Goal: Task Accomplishment & Management: Manage account settings

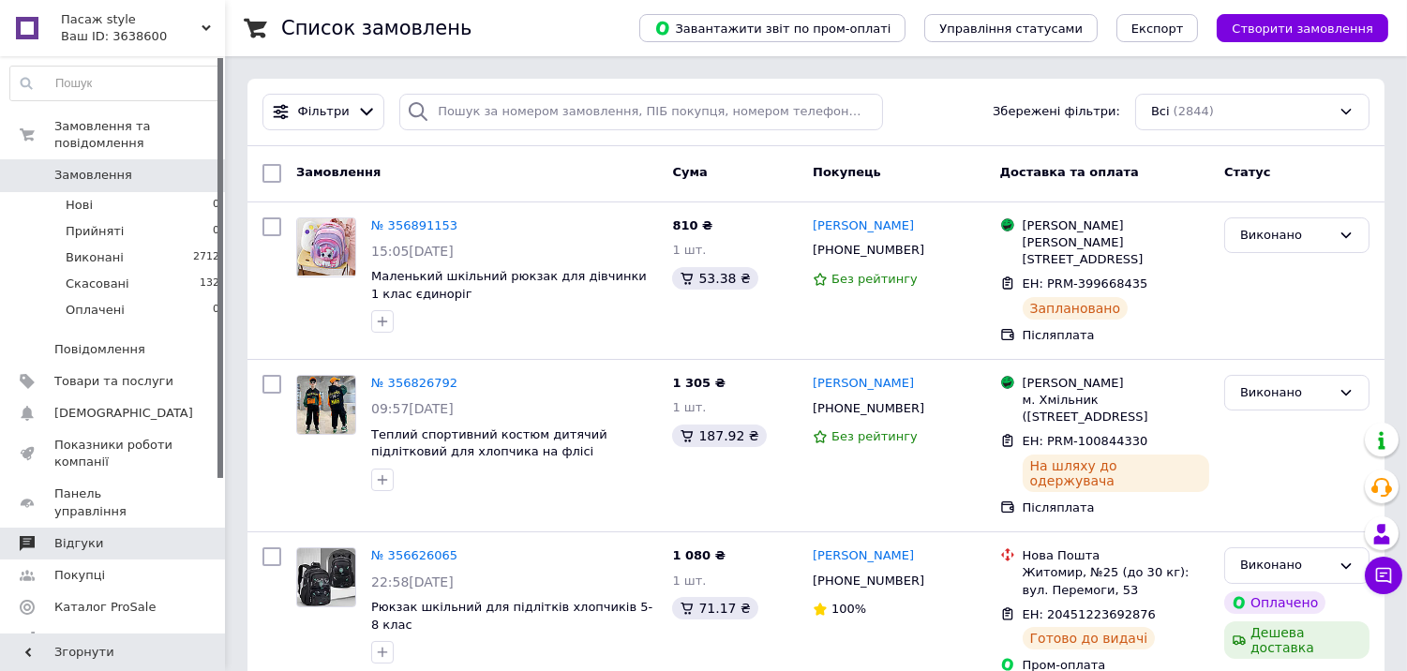
click at [99, 535] on span "Відгуки" at bounding box center [113, 543] width 119 height 17
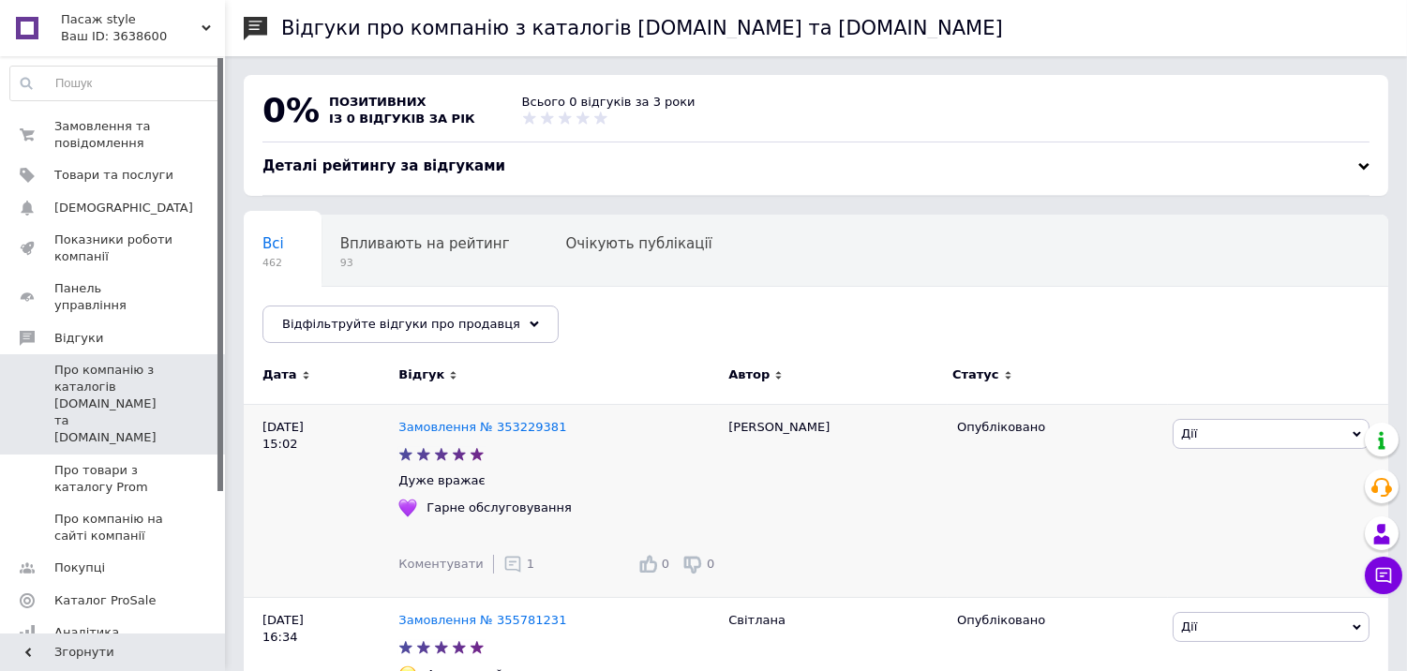
scroll to position [104, 0]
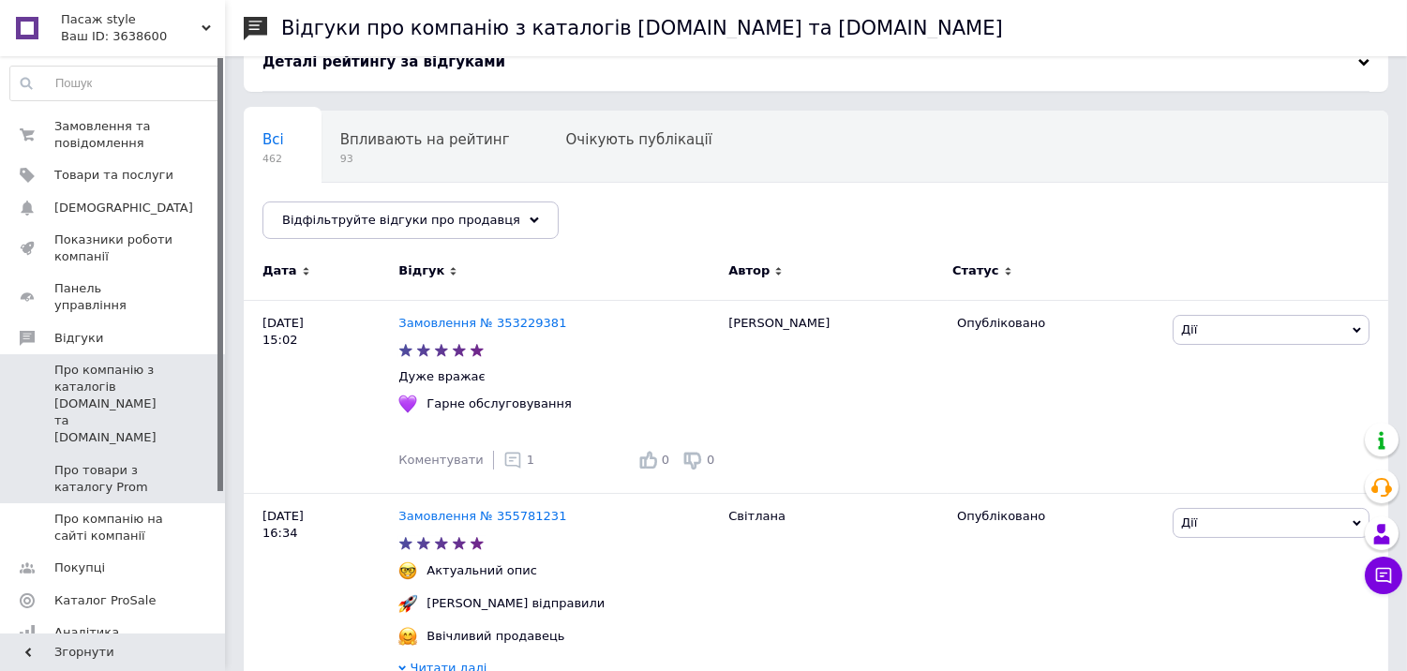
click at [128, 462] on span "Про товари з каталогу Prom" at bounding box center [113, 479] width 119 height 34
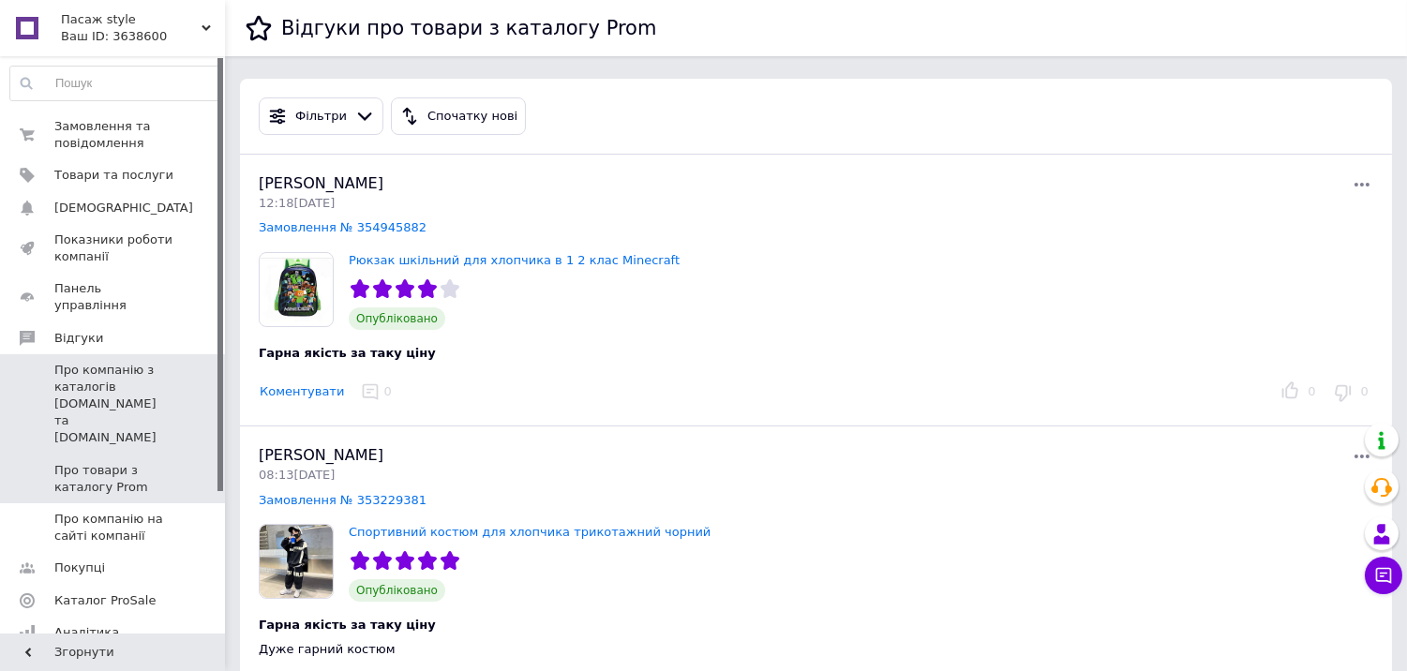
click at [89, 362] on span "Про компанію з каталогів [DOMAIN_NAME] та [DOMAIN_NAME]" at bounding box center [113, 404] width 119 height 85
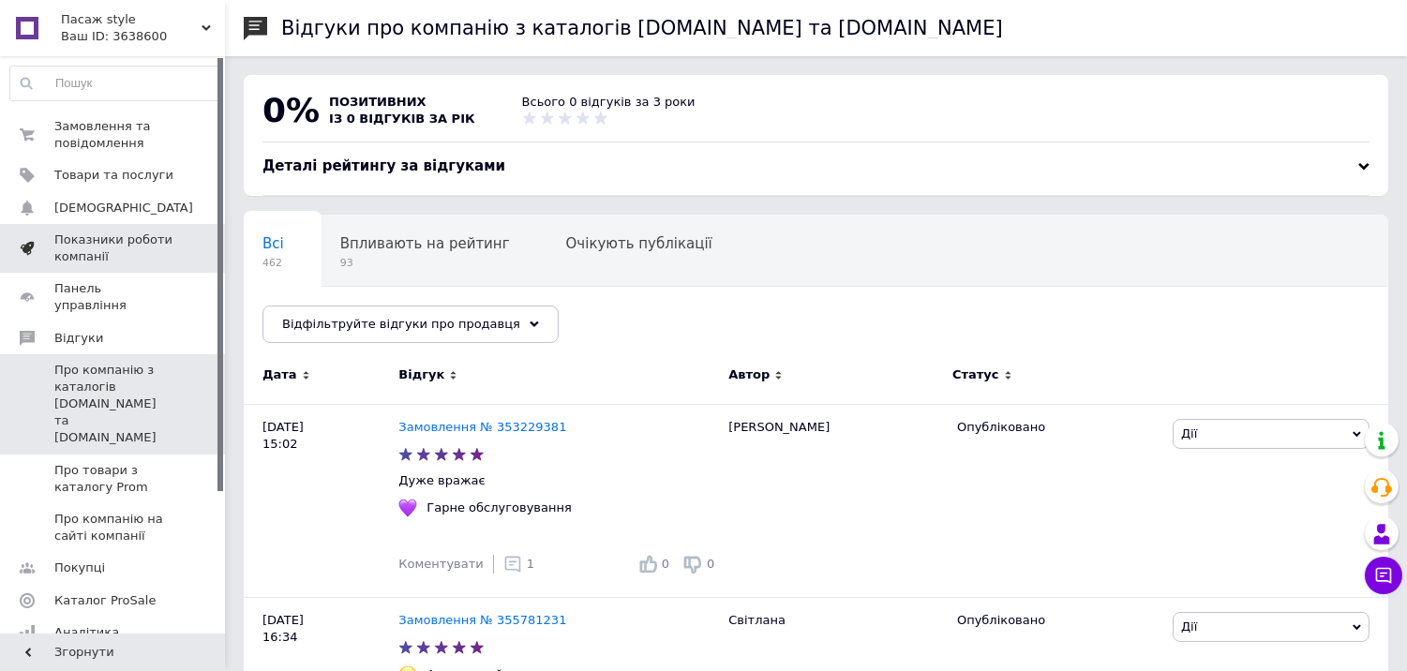
click at [113, 249] on span "Показники роботи компанії" at bounding box center [113, 249] width 119 height 34
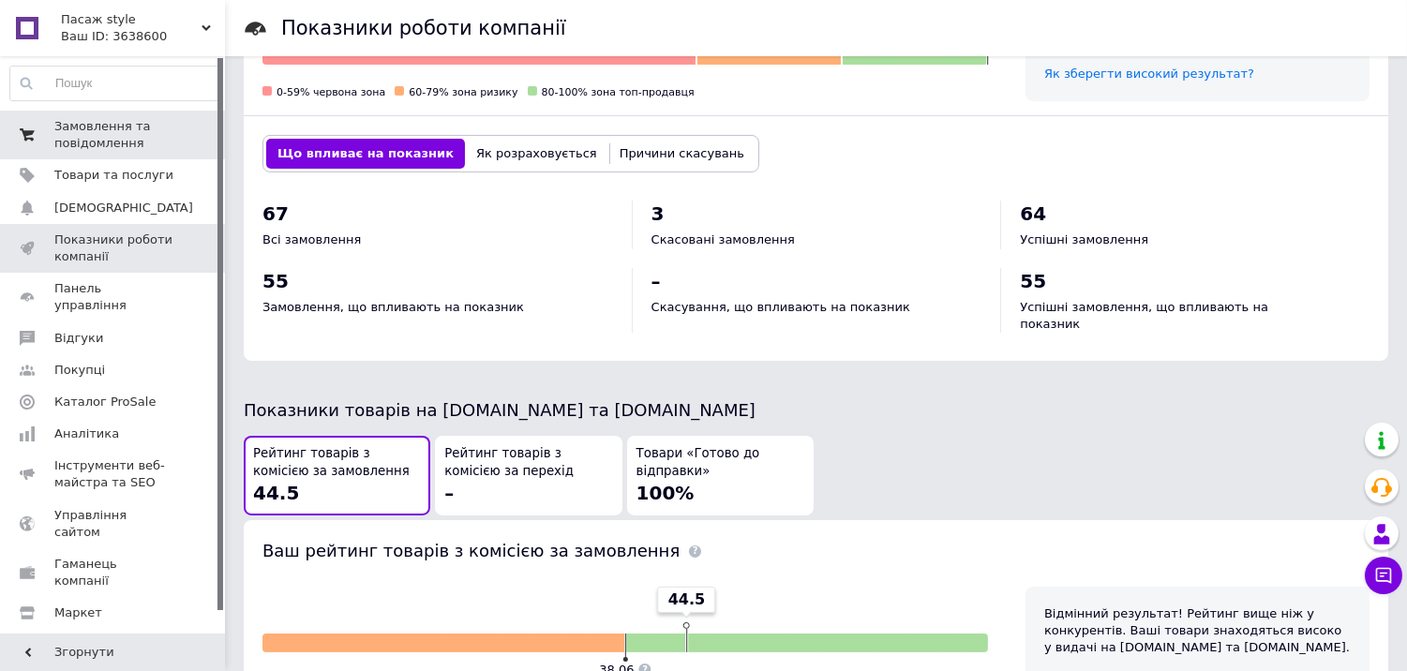
scroll to position [520, 0]
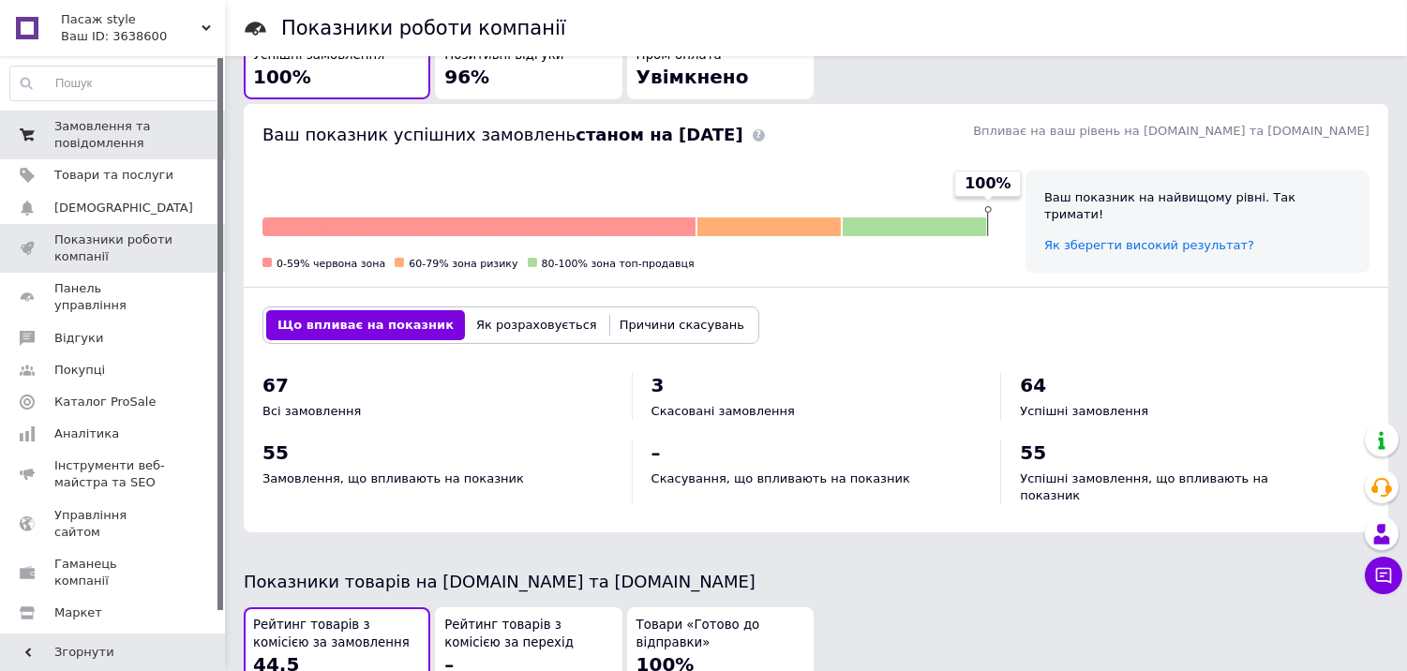
click at [72, 123] on span "Замовлення та повідомлення" at bounding box center [113, 135] width 119 height 34
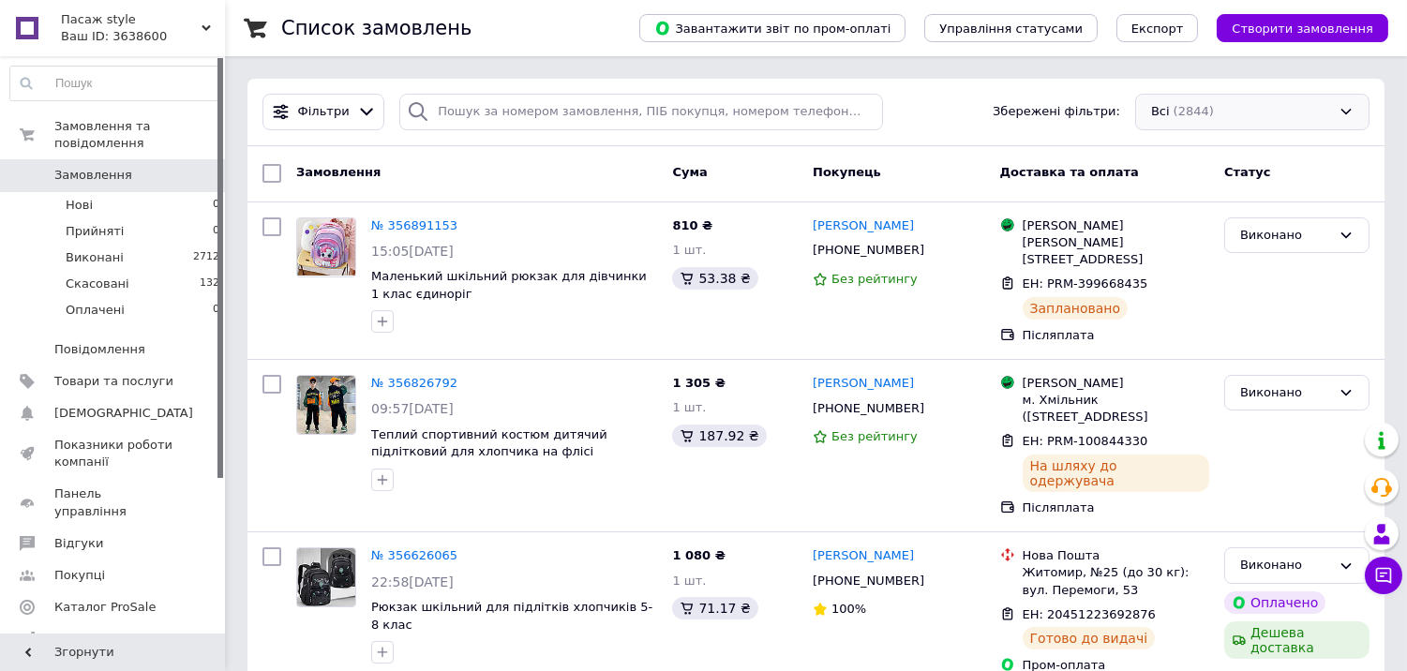
click at [1176, 106] on div "Всі (2844)" at bounding box center [1253, 112] width 234 height 37
click at [301, 113] on span "Фільтри" at bounding box center [324, 112] width 52 height 18
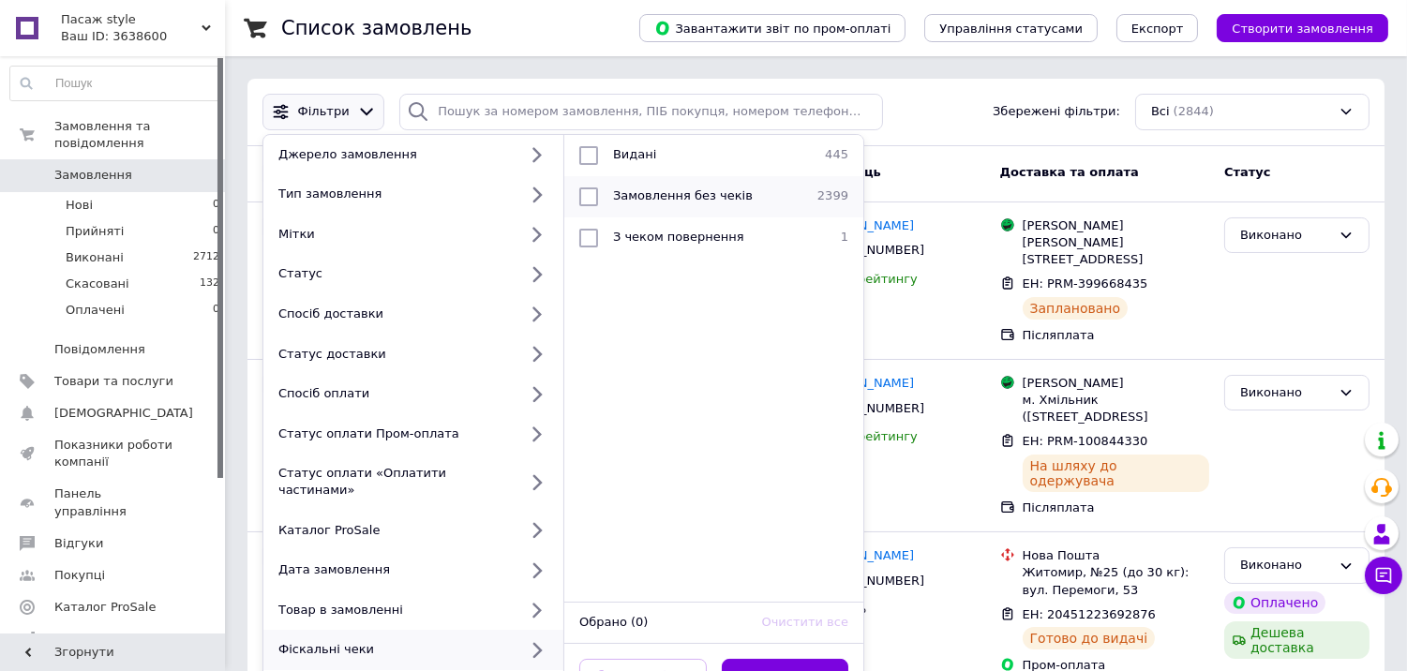
click at [594, 195] on input "checkbox" at bounding box center [588, 197] width 19 height 19
checkbox input "true"
click at [790, 659] on button "Застосувати" at bounding box center [786, 677] width 128 height 37
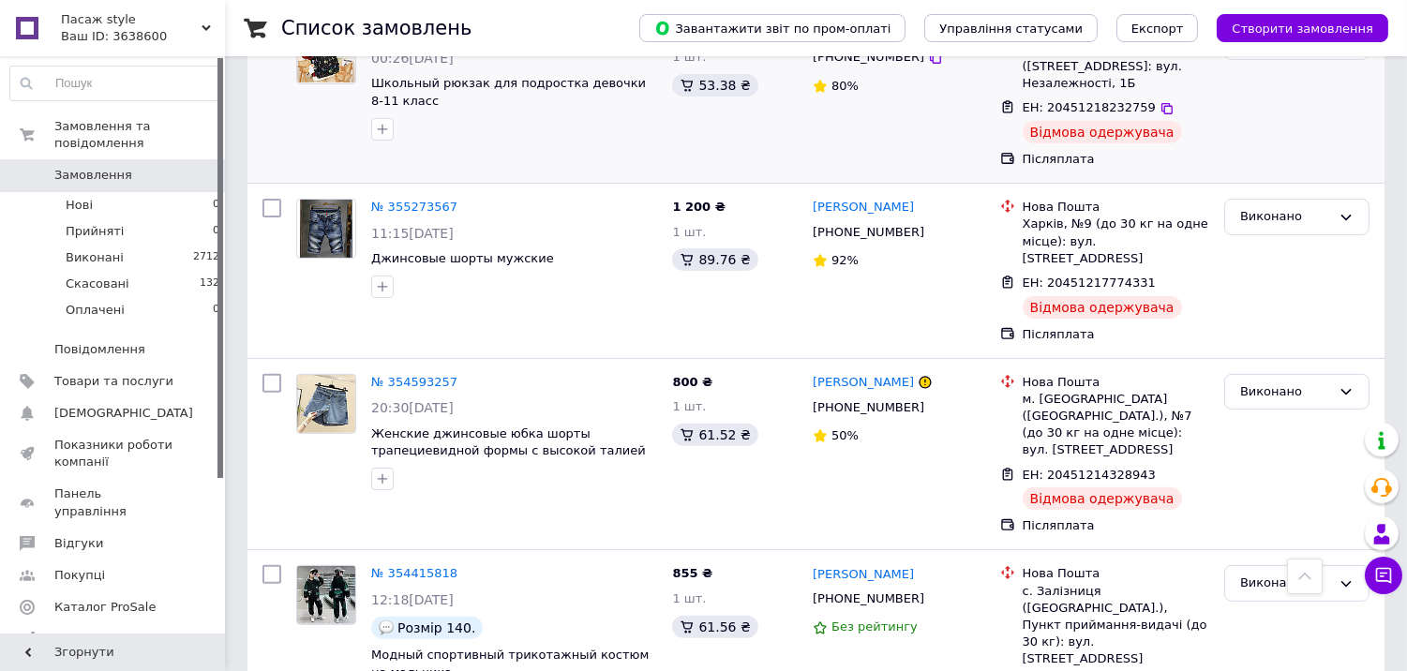
scroll to position [1146, 0]
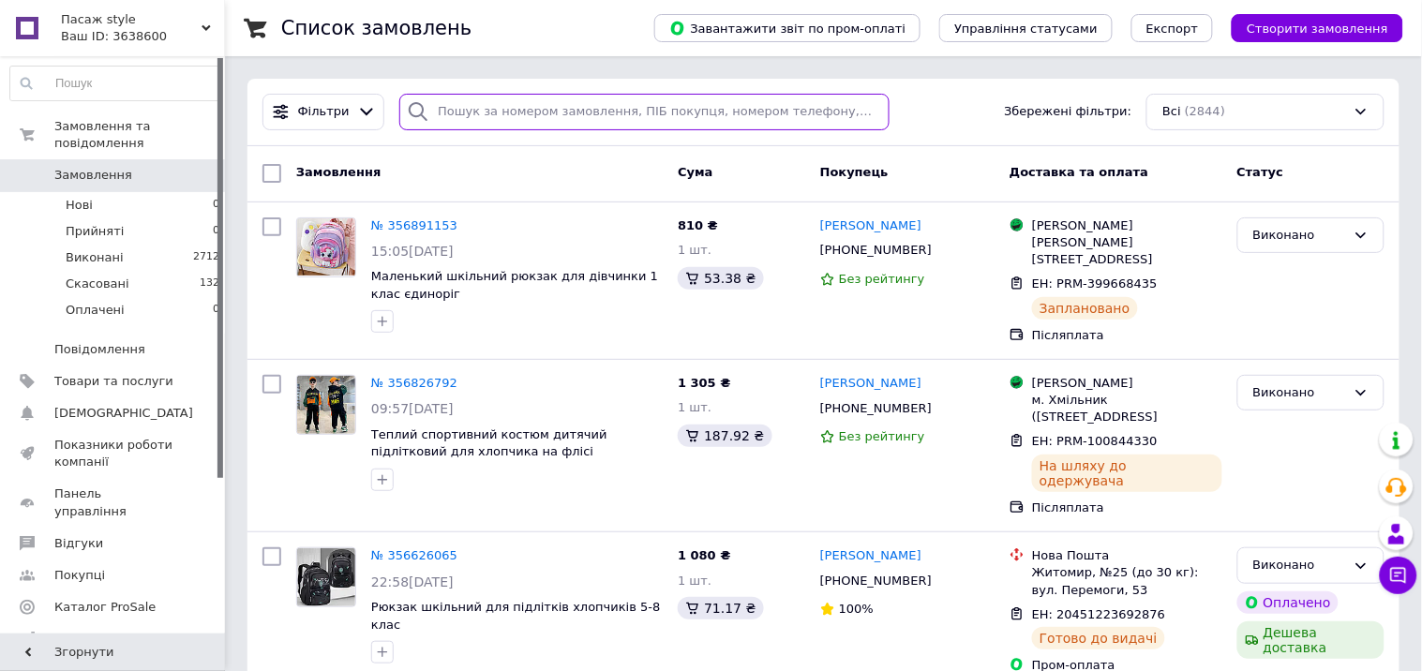
click at [444, 108] on input "search" at bounding box center [644, 112] width 490 height 37
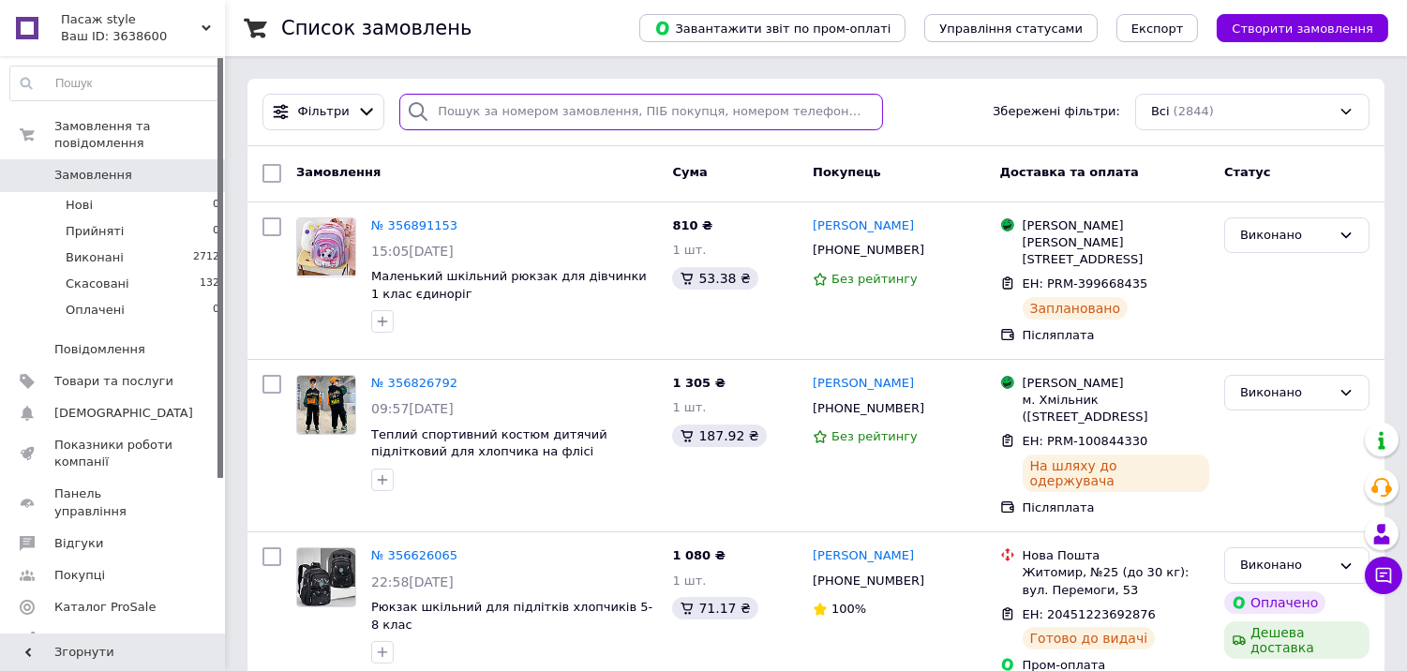
paste input "380635974160"
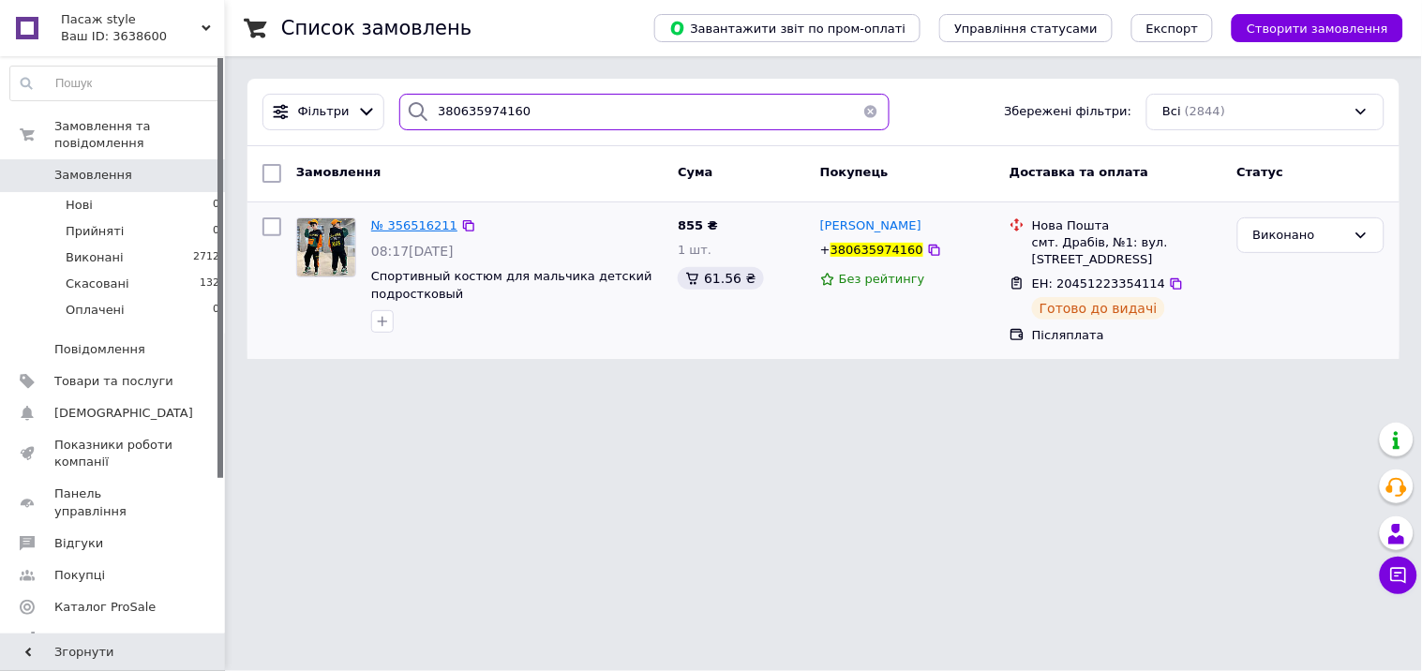
type input "380635974160"
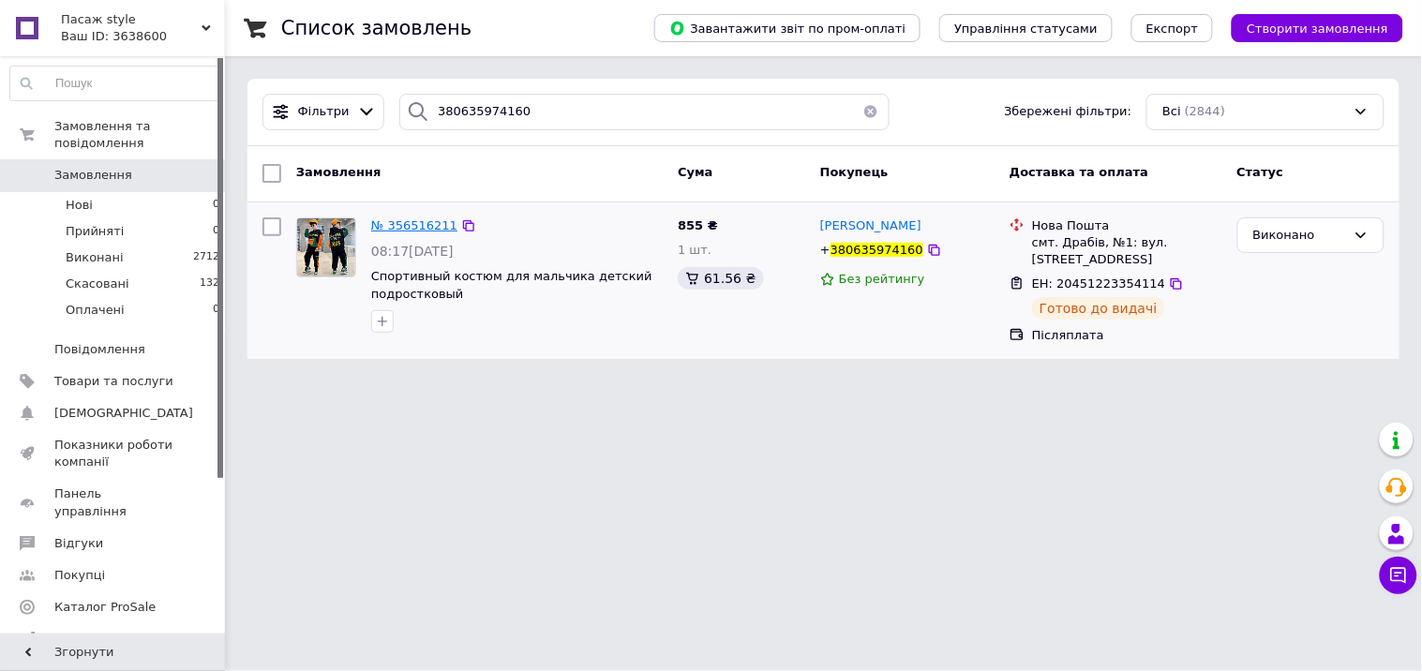
click at [405, 222] on span "№ 356516211" at bounding box center [414, 225] width 86 height 14
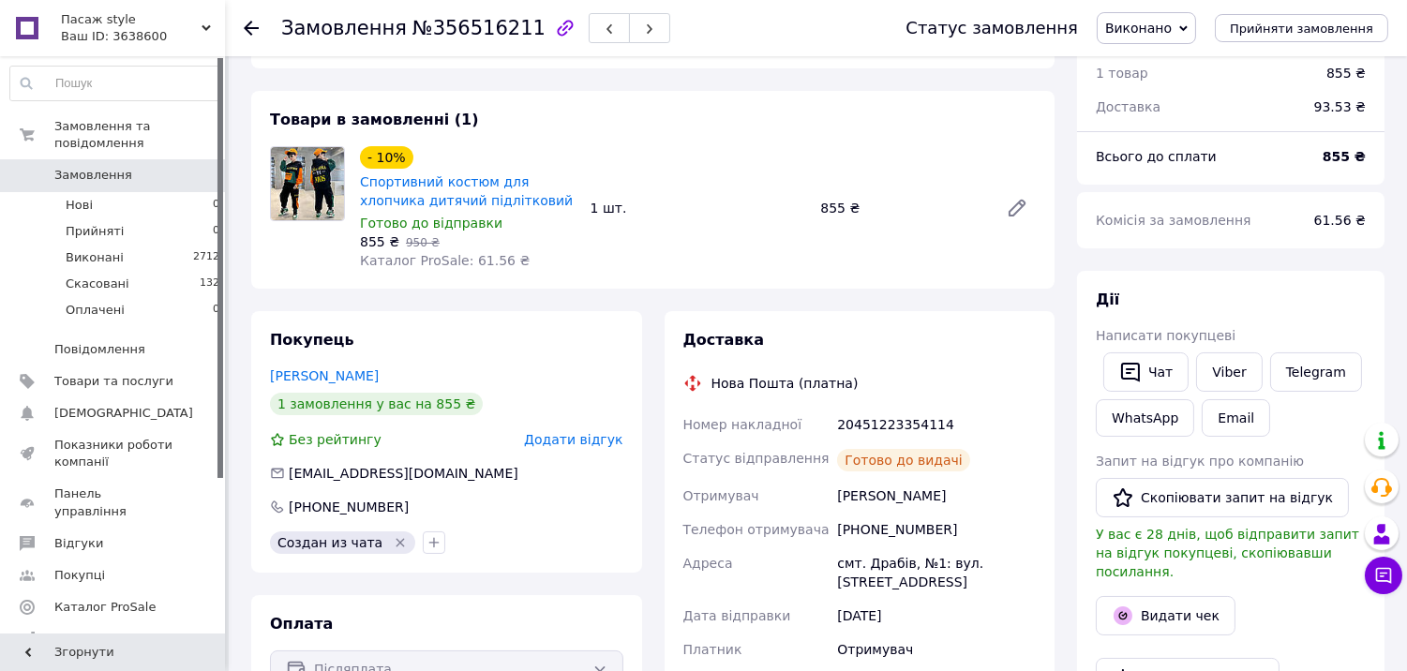
scroll to position [104, 0]
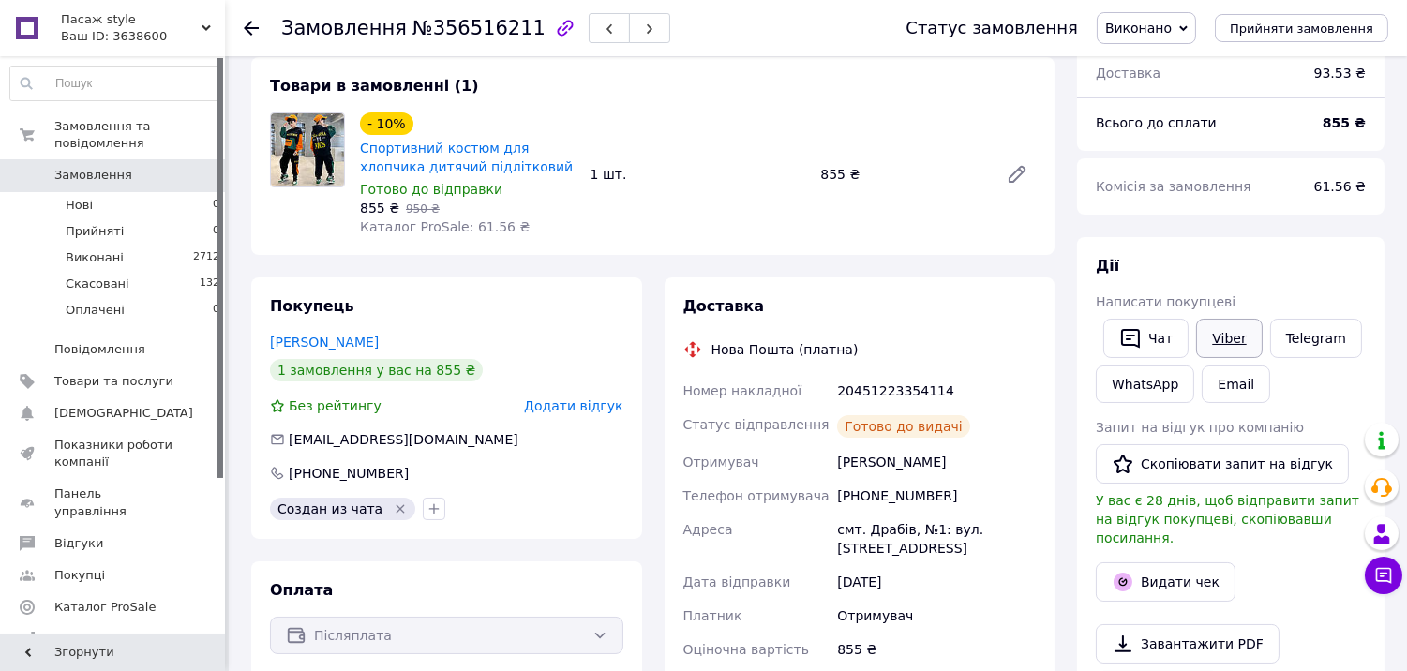
click at [1217, 333] on link "Viber" at bounding box center [1229, 338] width 66 height 39
click at [1382, 576] on icon at bounding box center [1384, 575] width 19 height 19
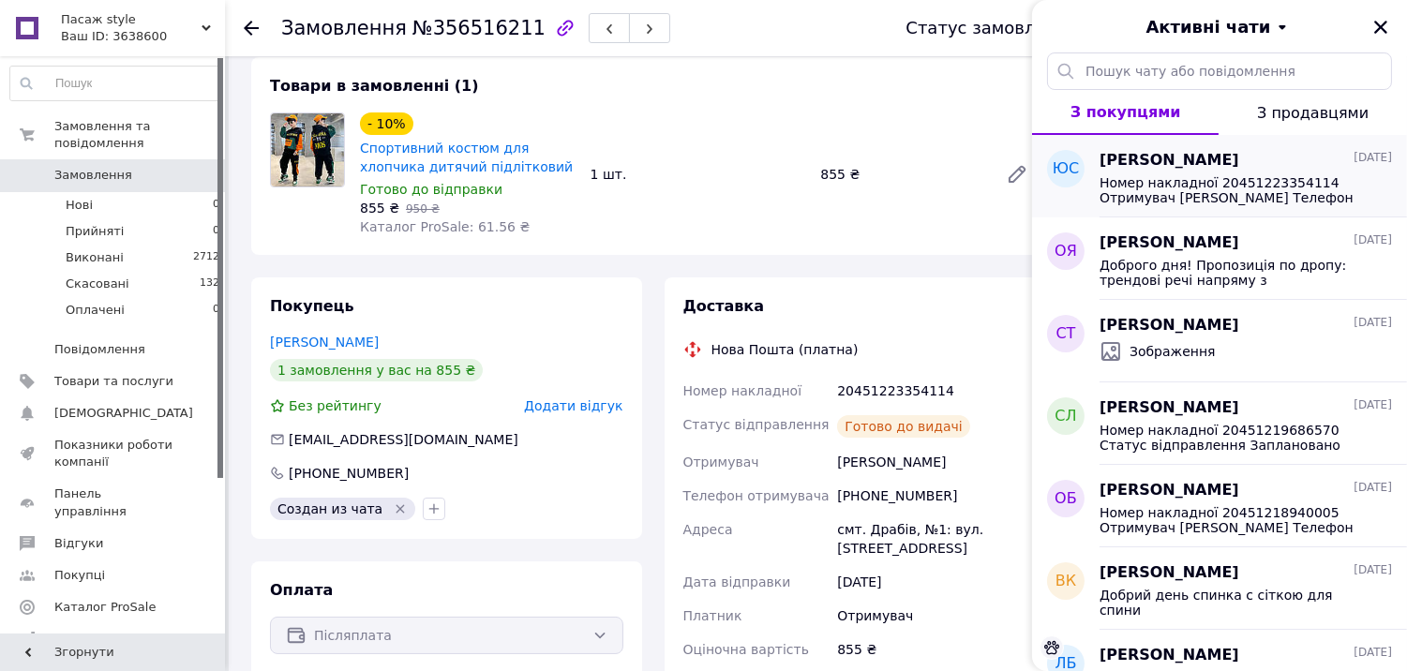
click at [1165, 189] on span "Номер накладної 20451223354114 Отримувач Юлія Саса Сергіївна Телефон отримувача…" at bounding box center [1233, 190] width 266 height 30
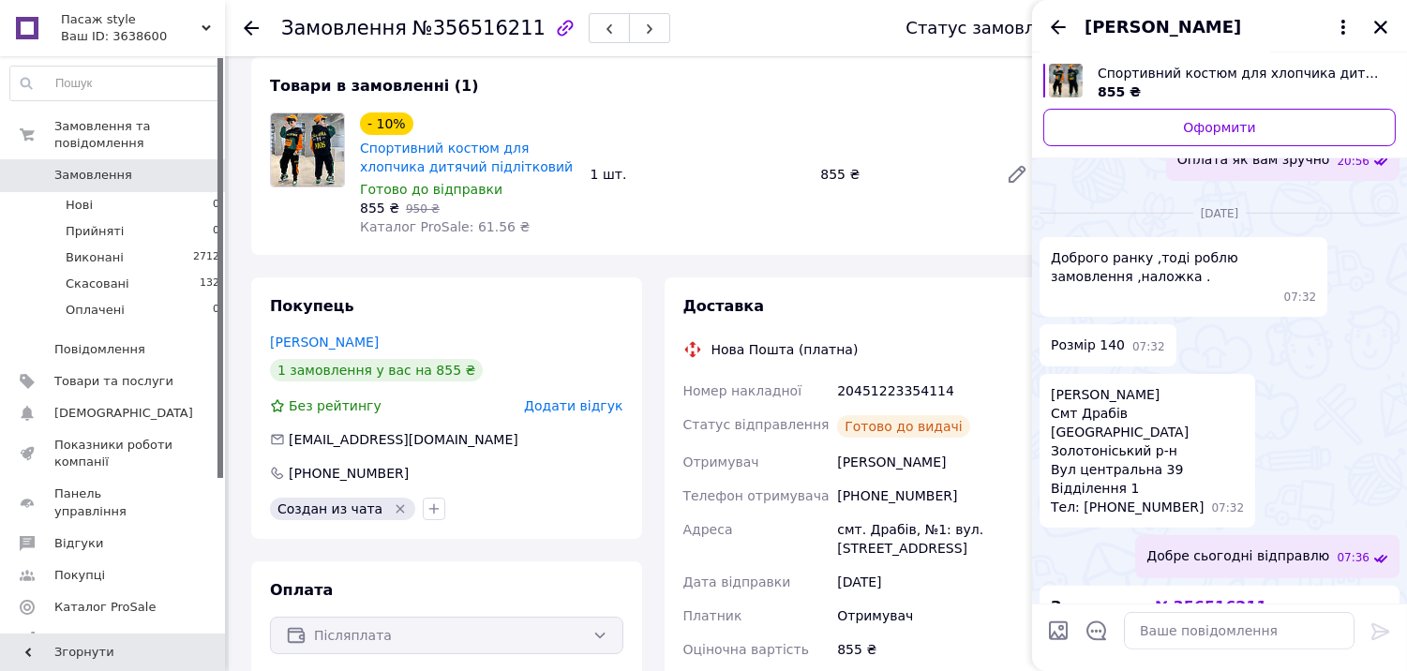
scroll to position [1120, 0]
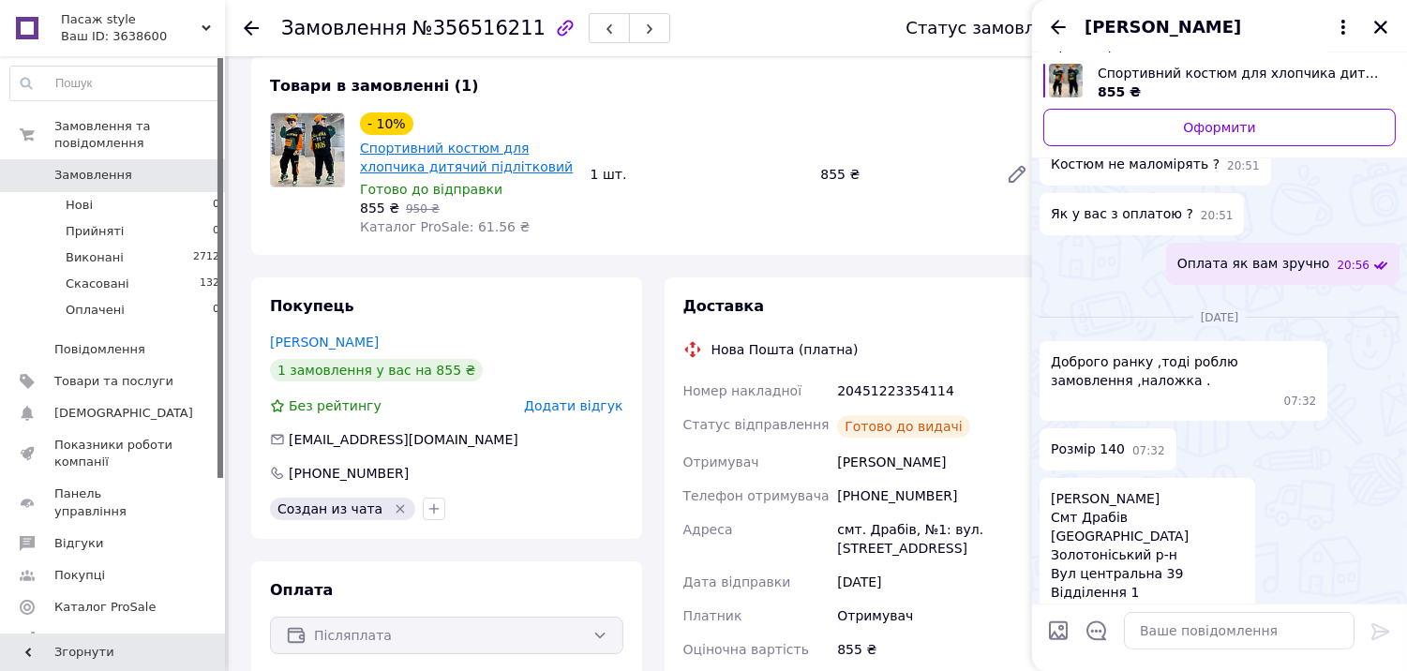
click at [433, 169] on link "Спортивний костюм для хлопчика дитячий підлітковий" at bounding box center [466, 158] width 213 height 34
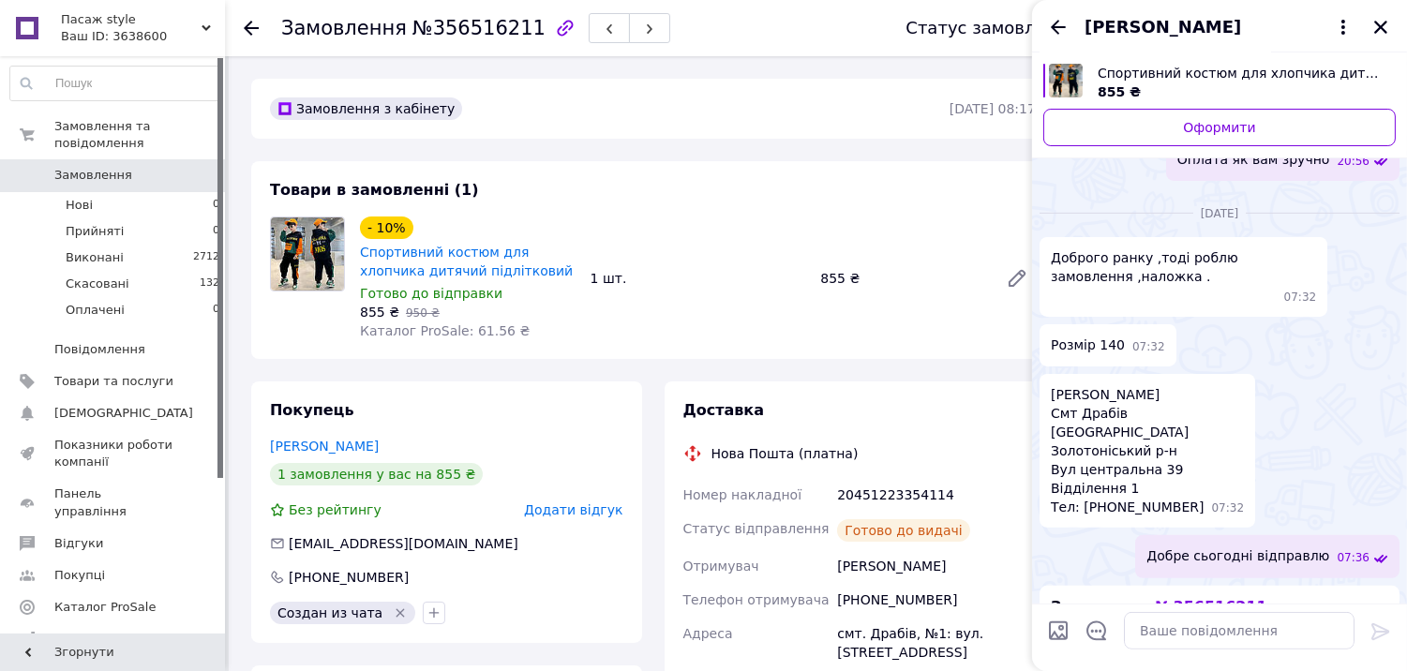
scroll to position [104, 0]
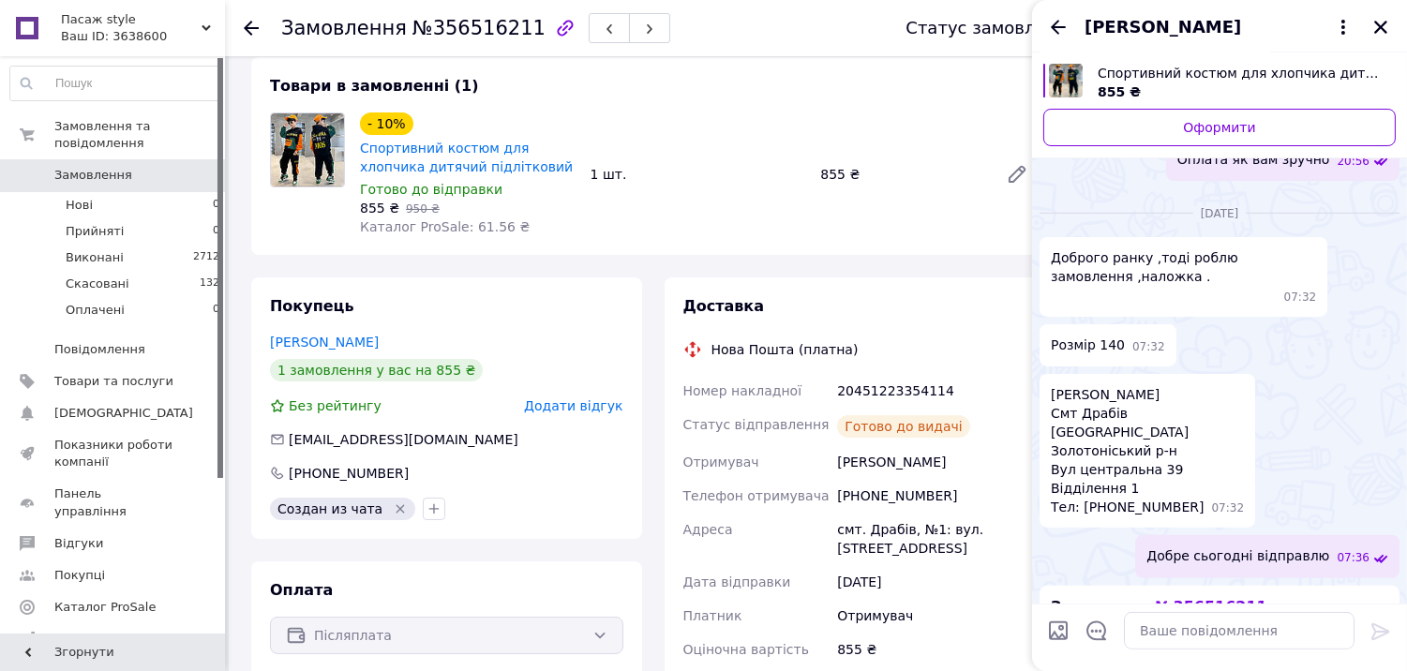
click at [567, 401] on span "Додати відгук" at bounding box center [573, 406] width 98 height 15
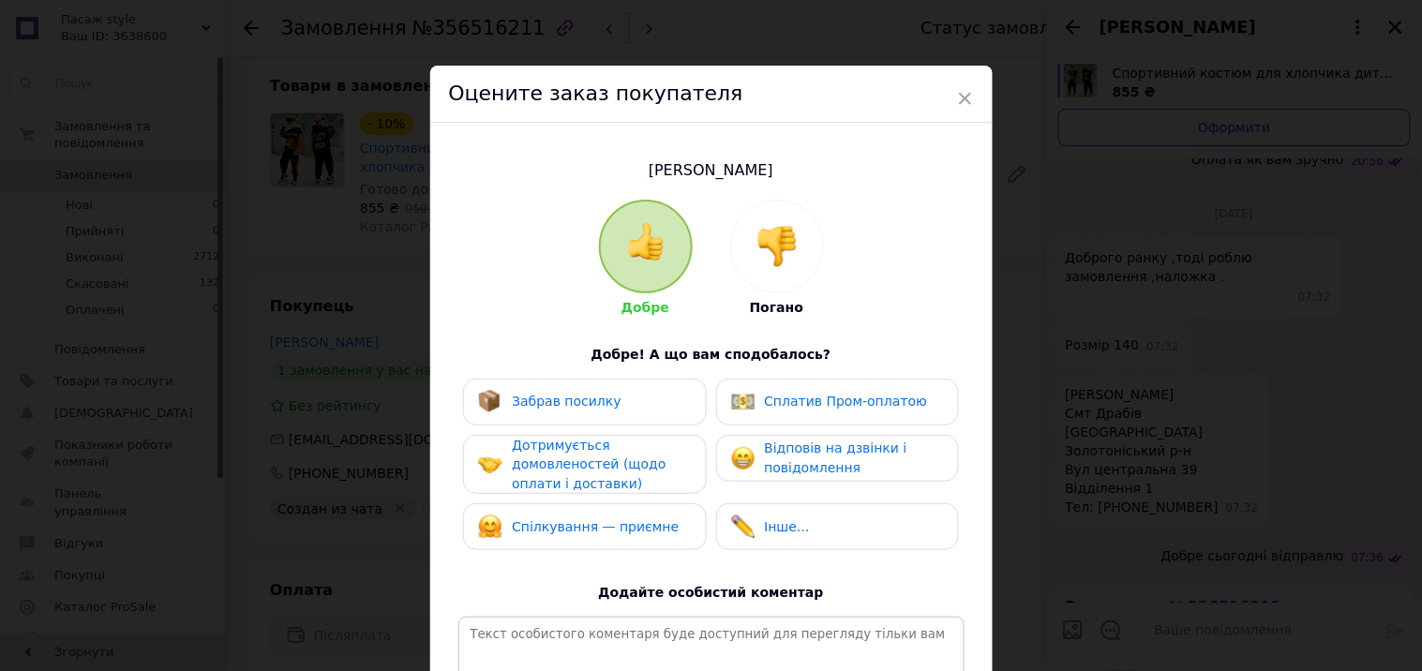
click at [788, 242] on img at bounding box center [777, 246] width 41 height 41
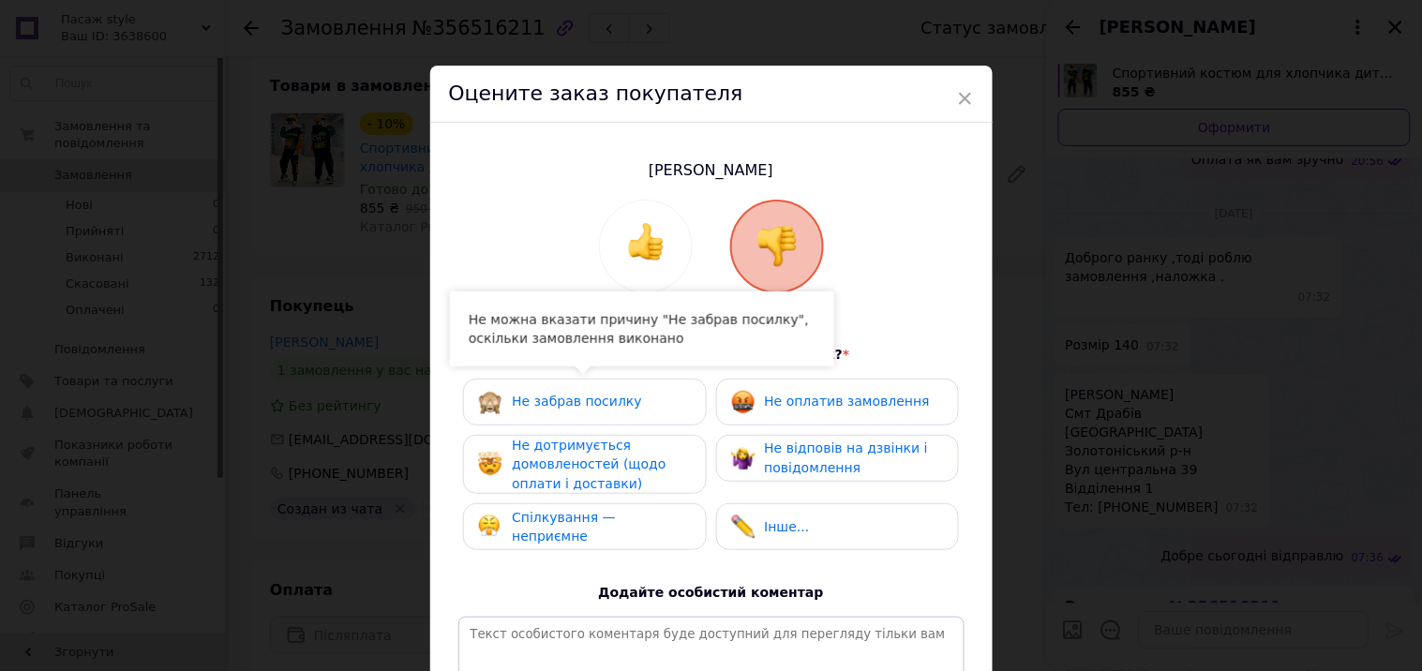
click at [549, 403] on span "Не забрав посилку" at bounding box center [577, 401] width 130 height 15
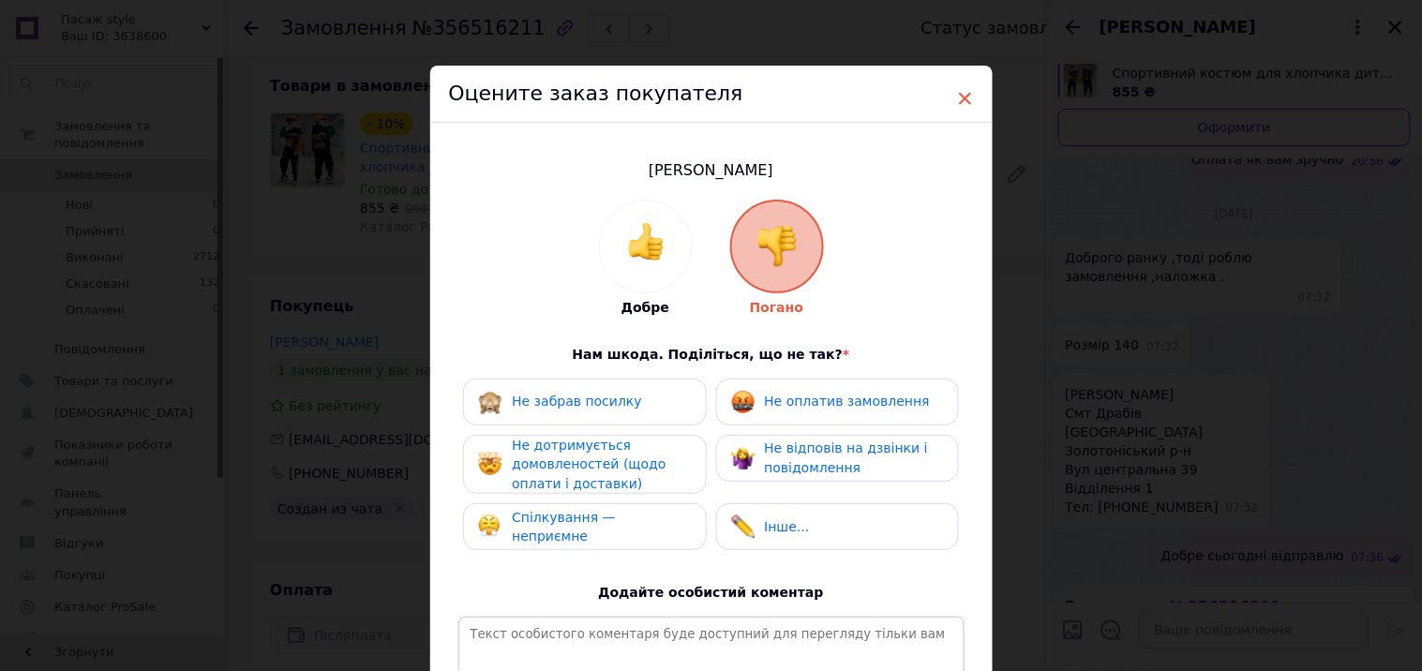
click at [966, 97] on span "×" at bounding box center [965, 99] width 17 height 32
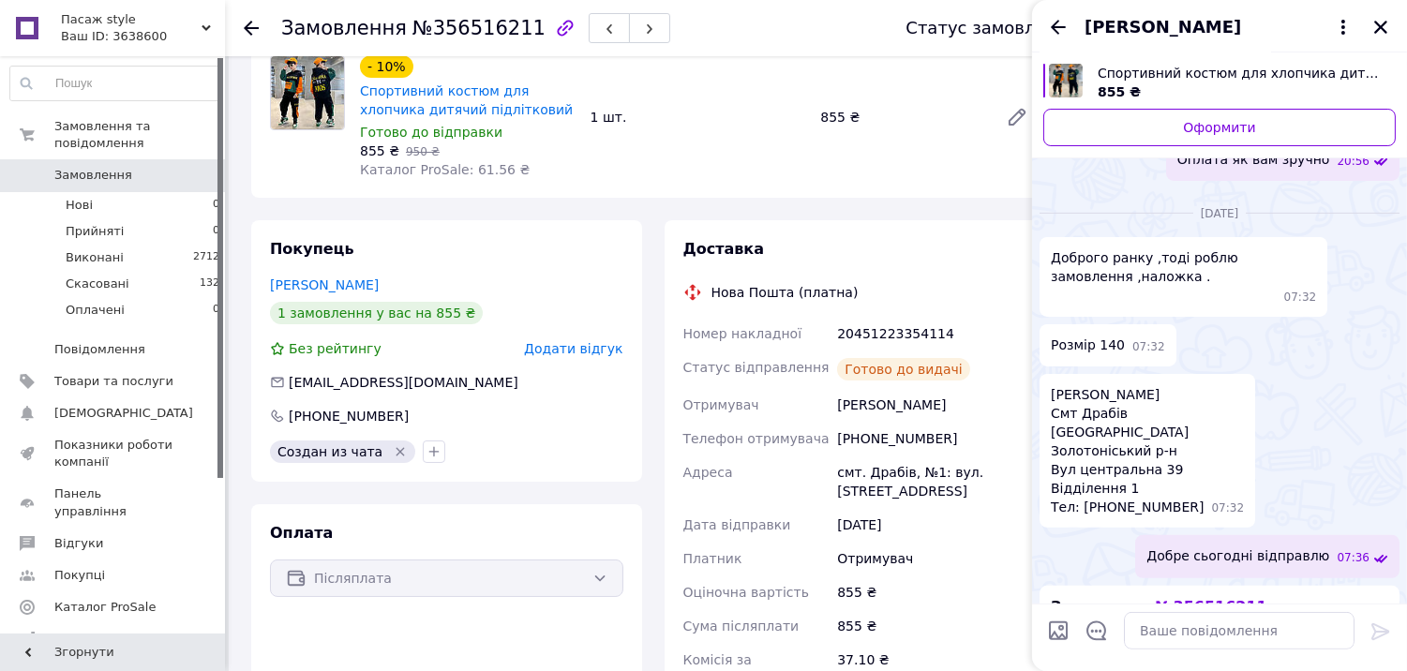
scroll to position [208, 0]
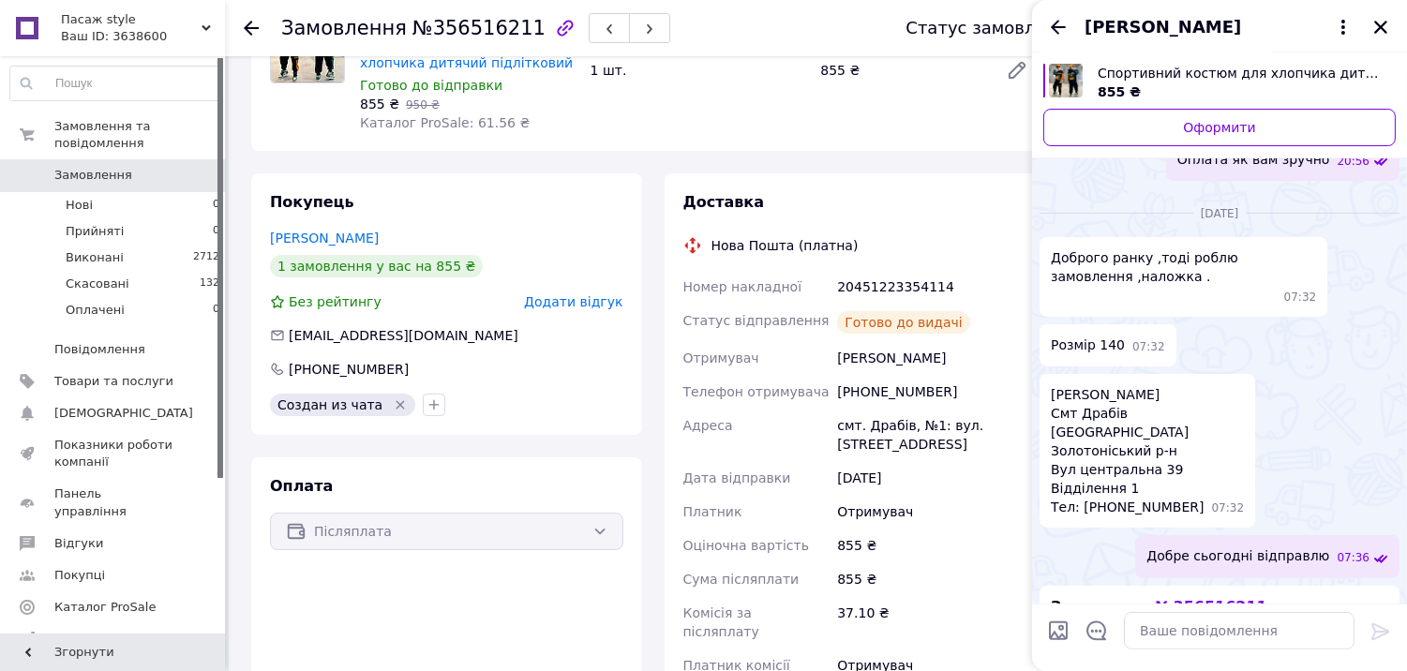
click at [94, 167] on span "Замовлення" at bounding box center [93, 175] width 78 height 17
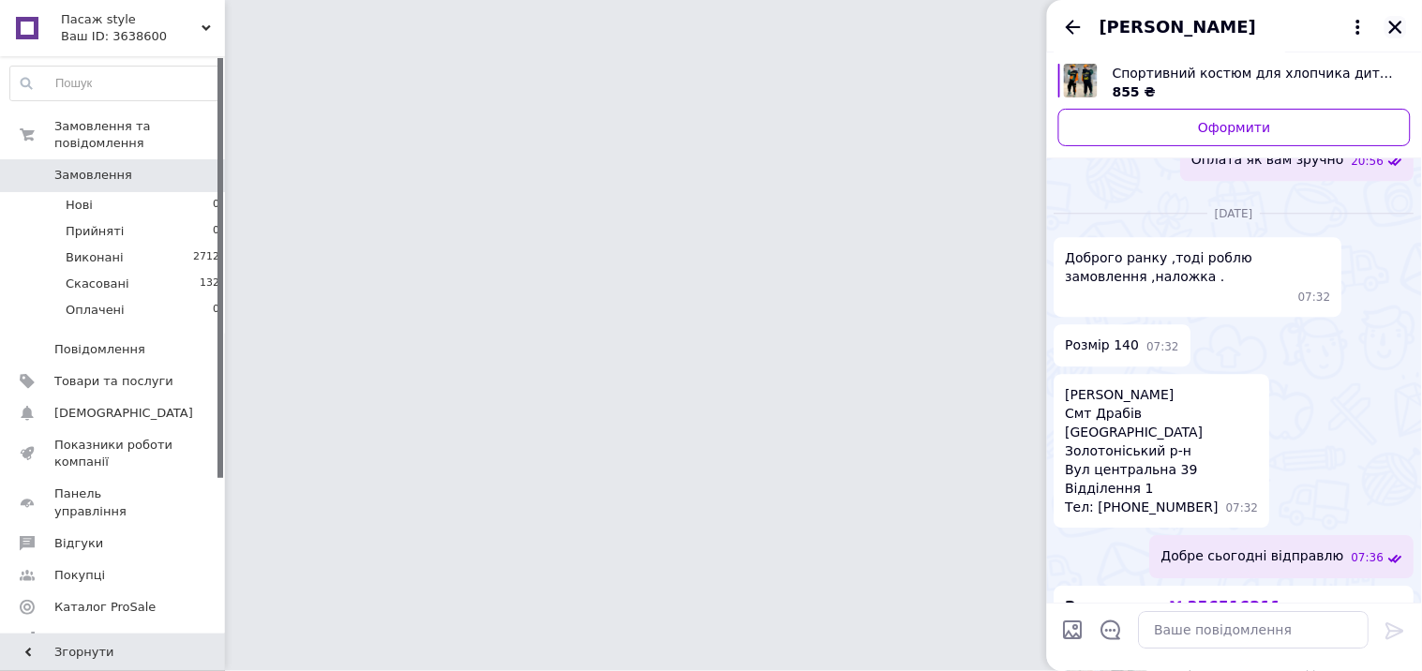
click at [1397, 30] on icon "Закрити" at bounding box center [1396, 27] width 17 height 17
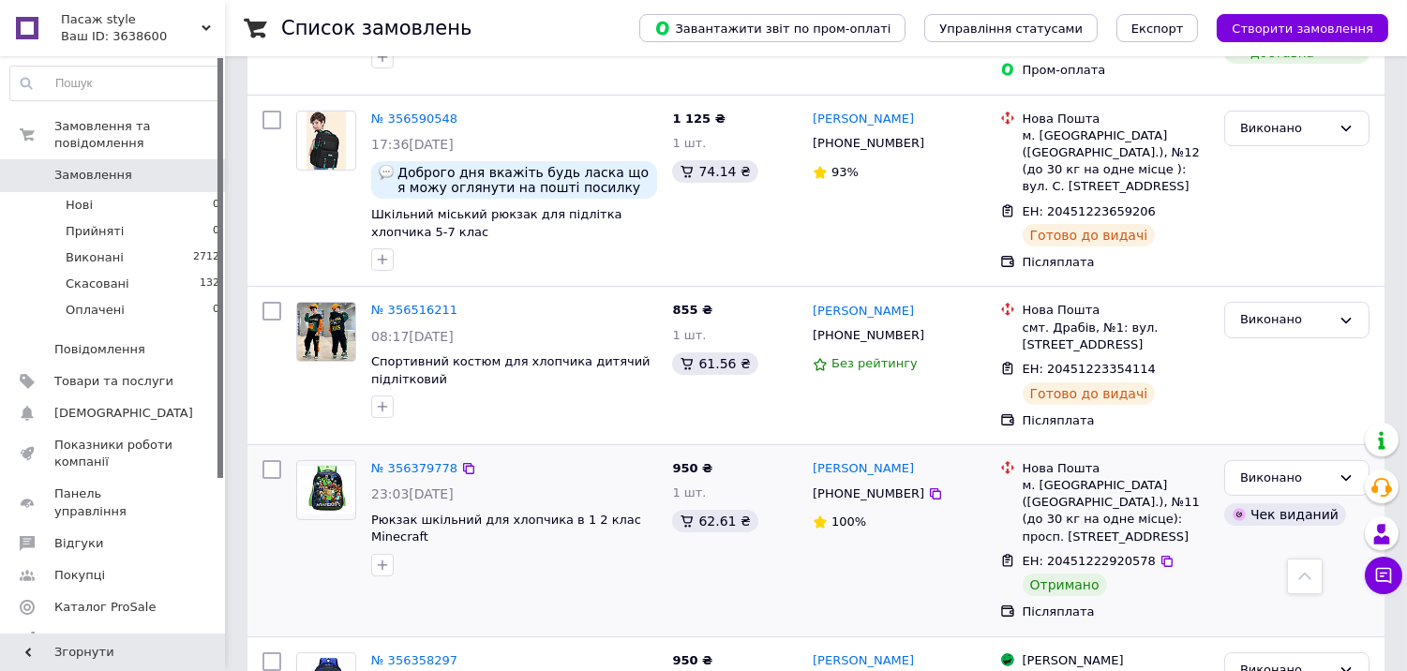
scroll to position [624, 0]
